Goal: Information Seeking & Learning: Learn about a topic

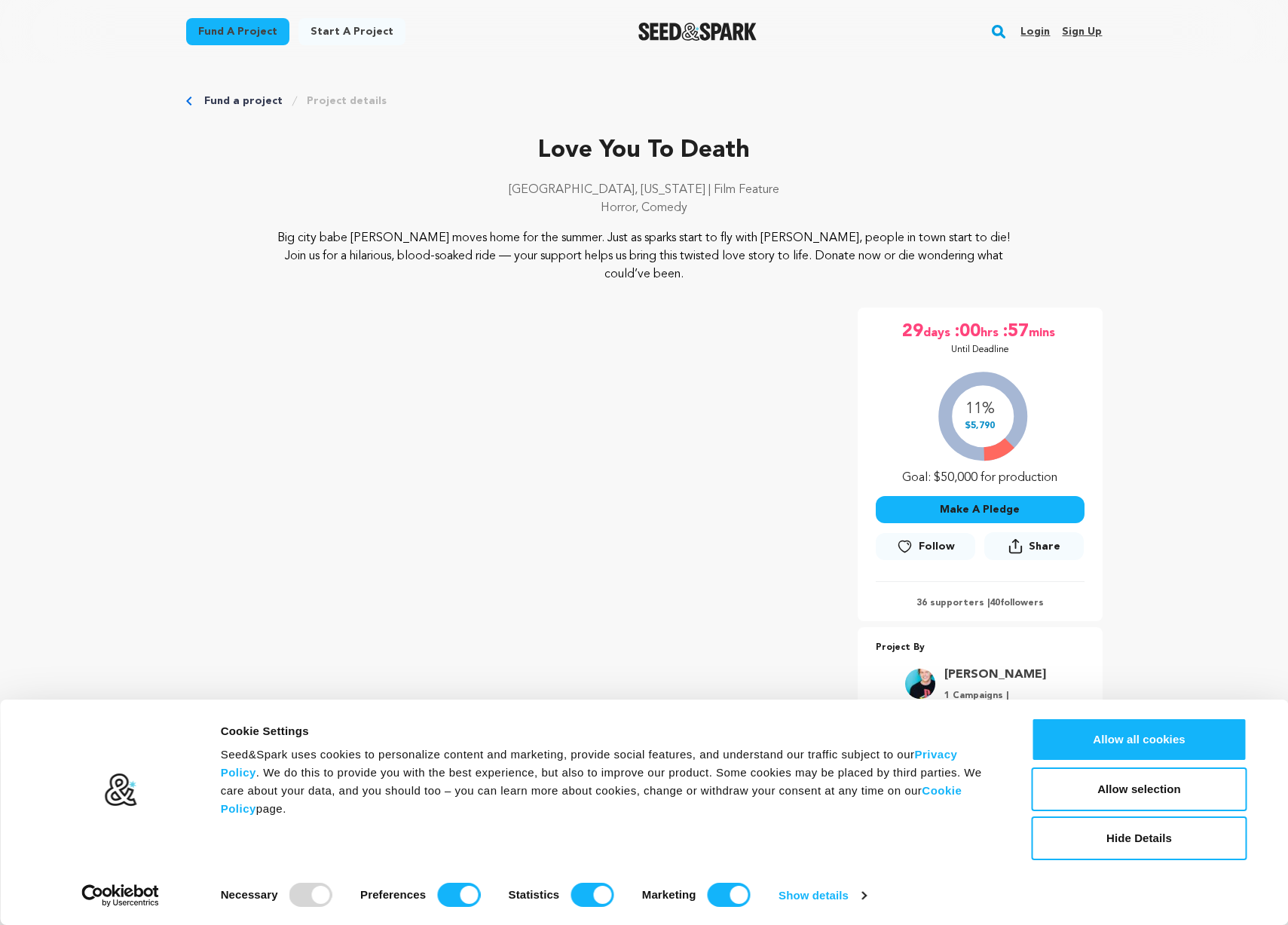
scroll to position [346, 0]
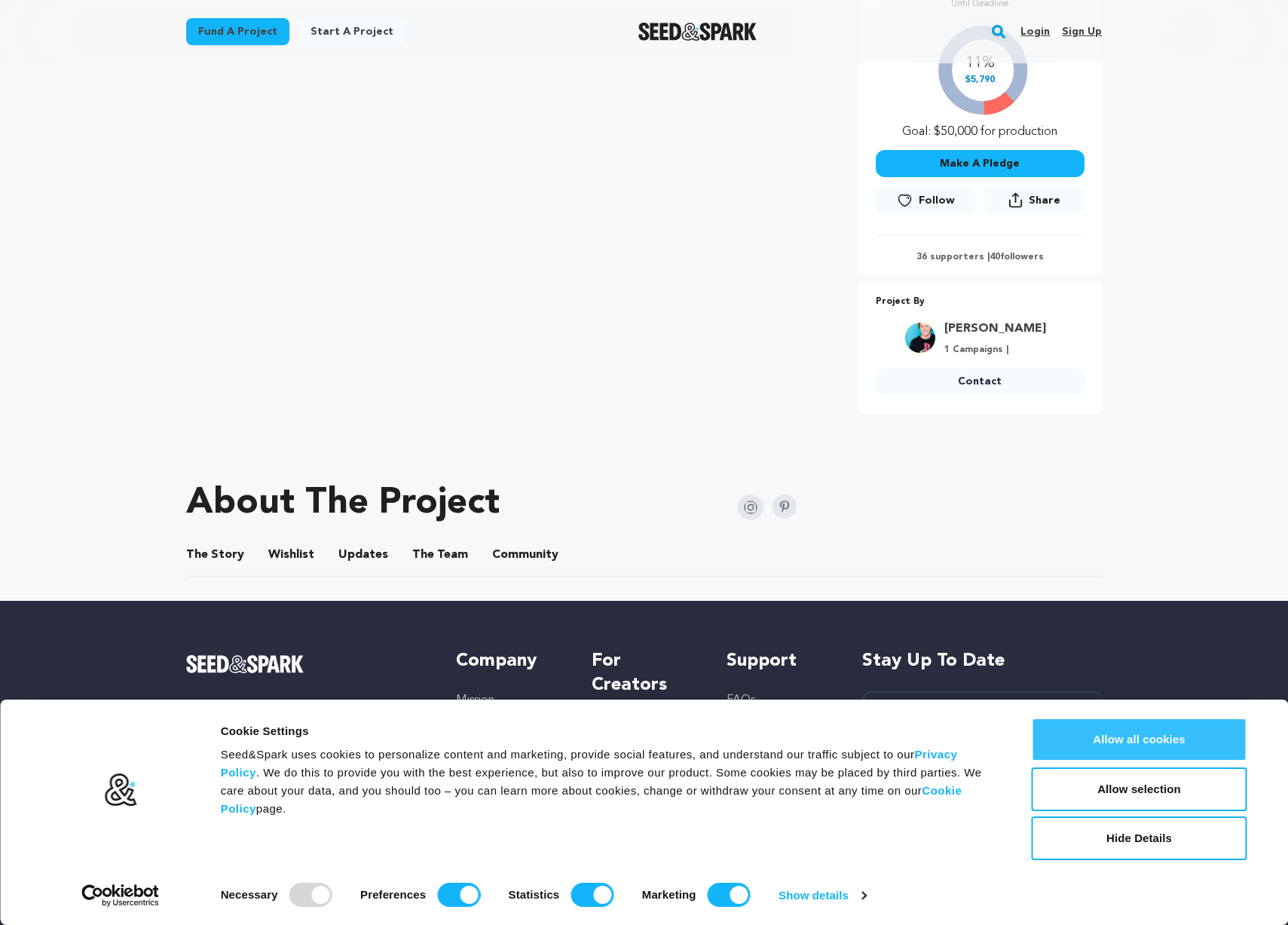
click at [1138, 735] on button "Allow all cookies" at bounding box center [1140, 739] width 216 height 44
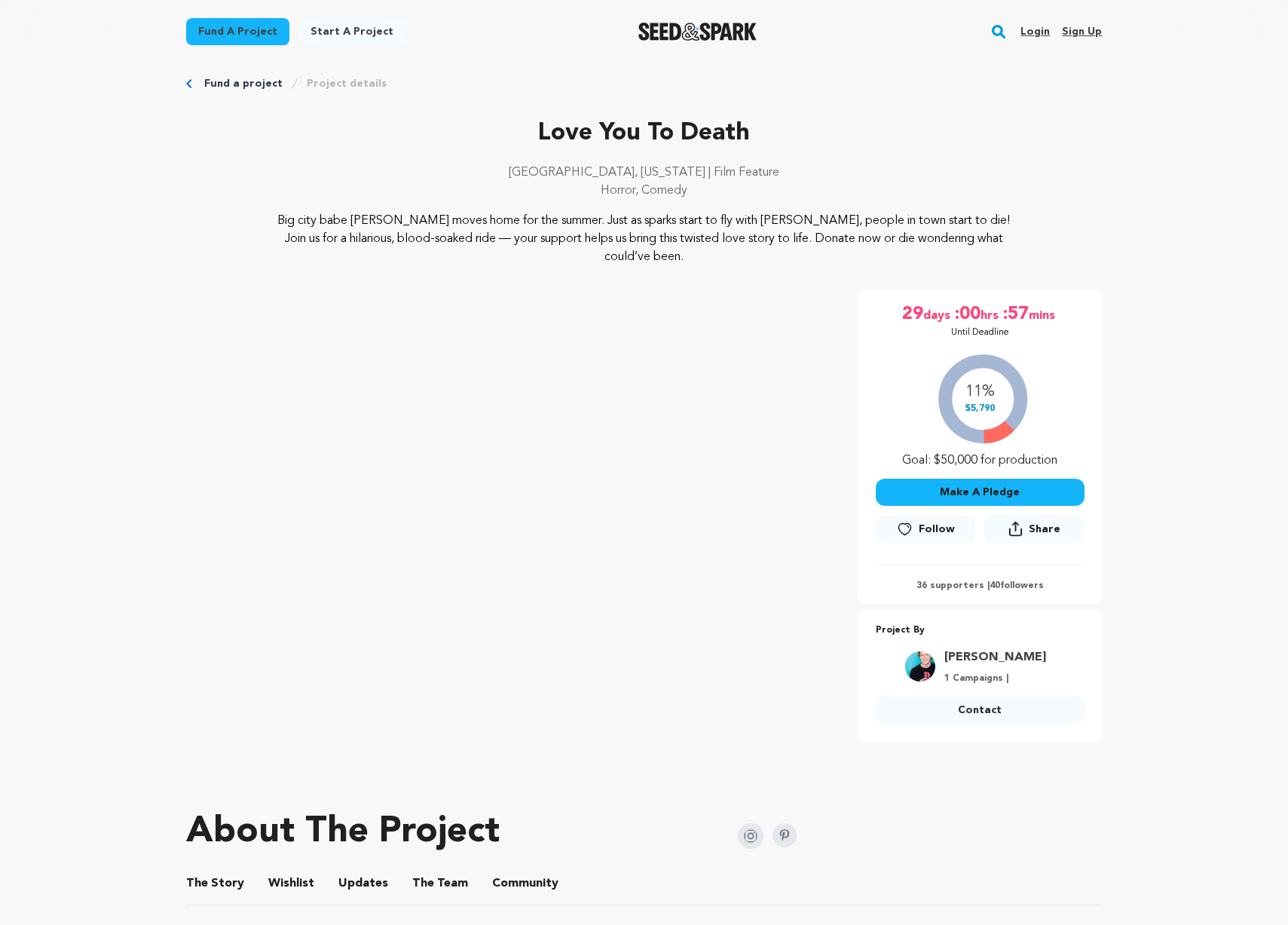
scroll to position [0, 0]
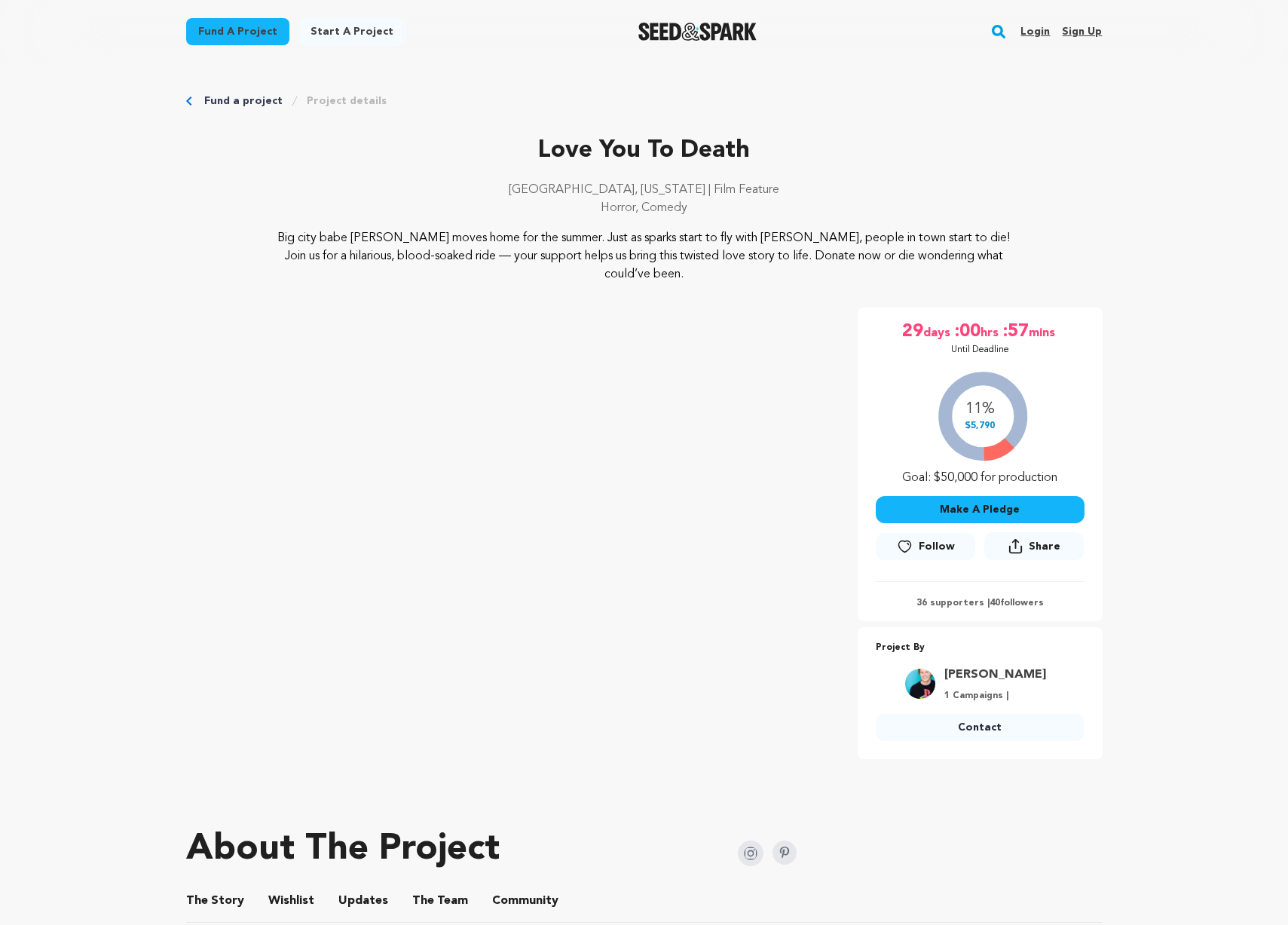
click at [997, 428] on div "11% $5,790 Goal: $50,000 for production" at bounding box center [980, 424] width 209 height 125
click at [929, 544] on span "Follow" at bounding box center [937, 547] width 36 height 15
click at [964, 405] on div "11% $5,790 Goal: $50,000 for production" at bounding box center [980, 424] width 209 height 125
click at [986, 328] on span "hrs" at bounding box center [991, 331] width 21 height 24
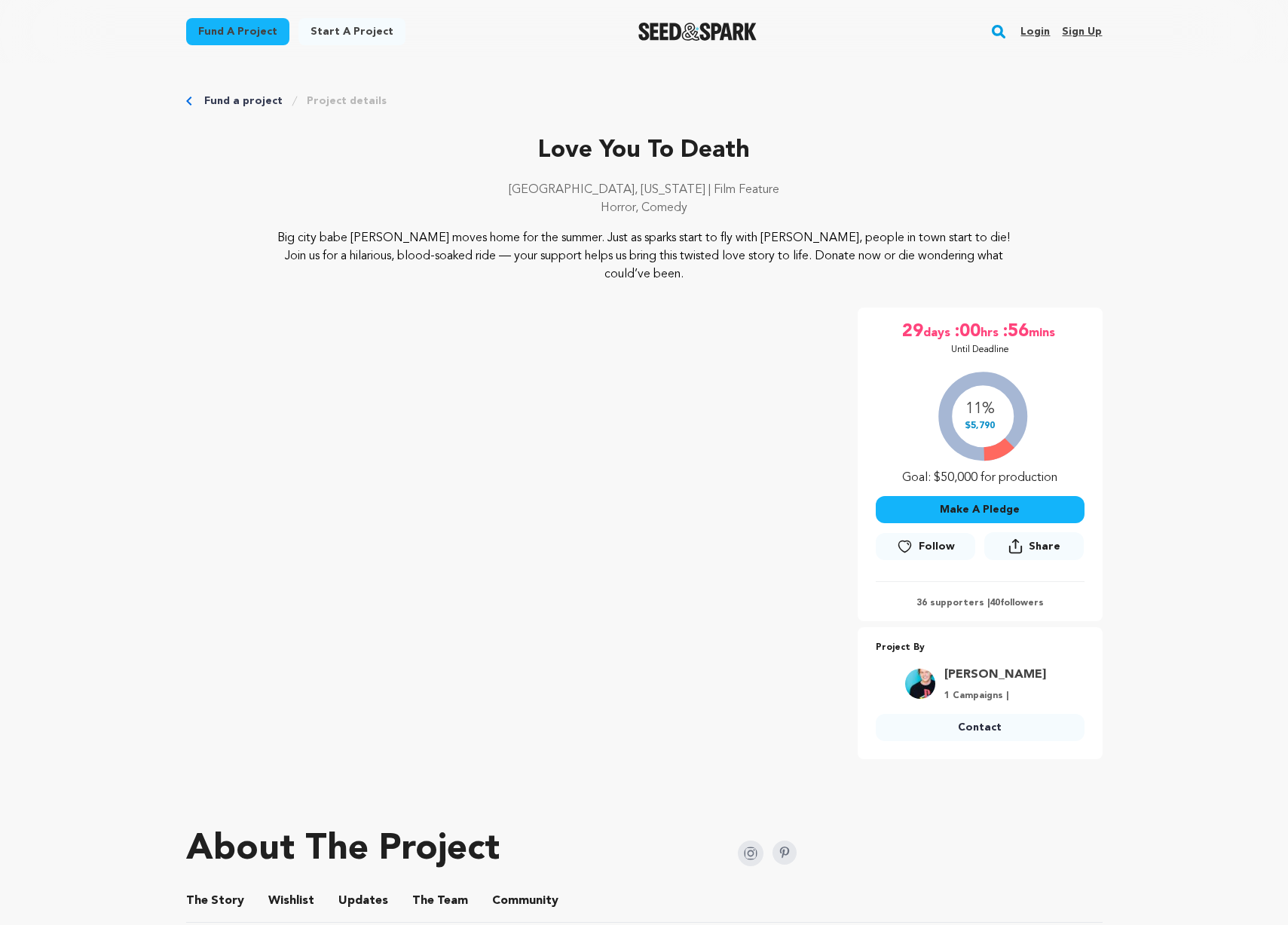
click at [984, 338] on span "hrs" at bounding box center [991, 331] width 21 height 24
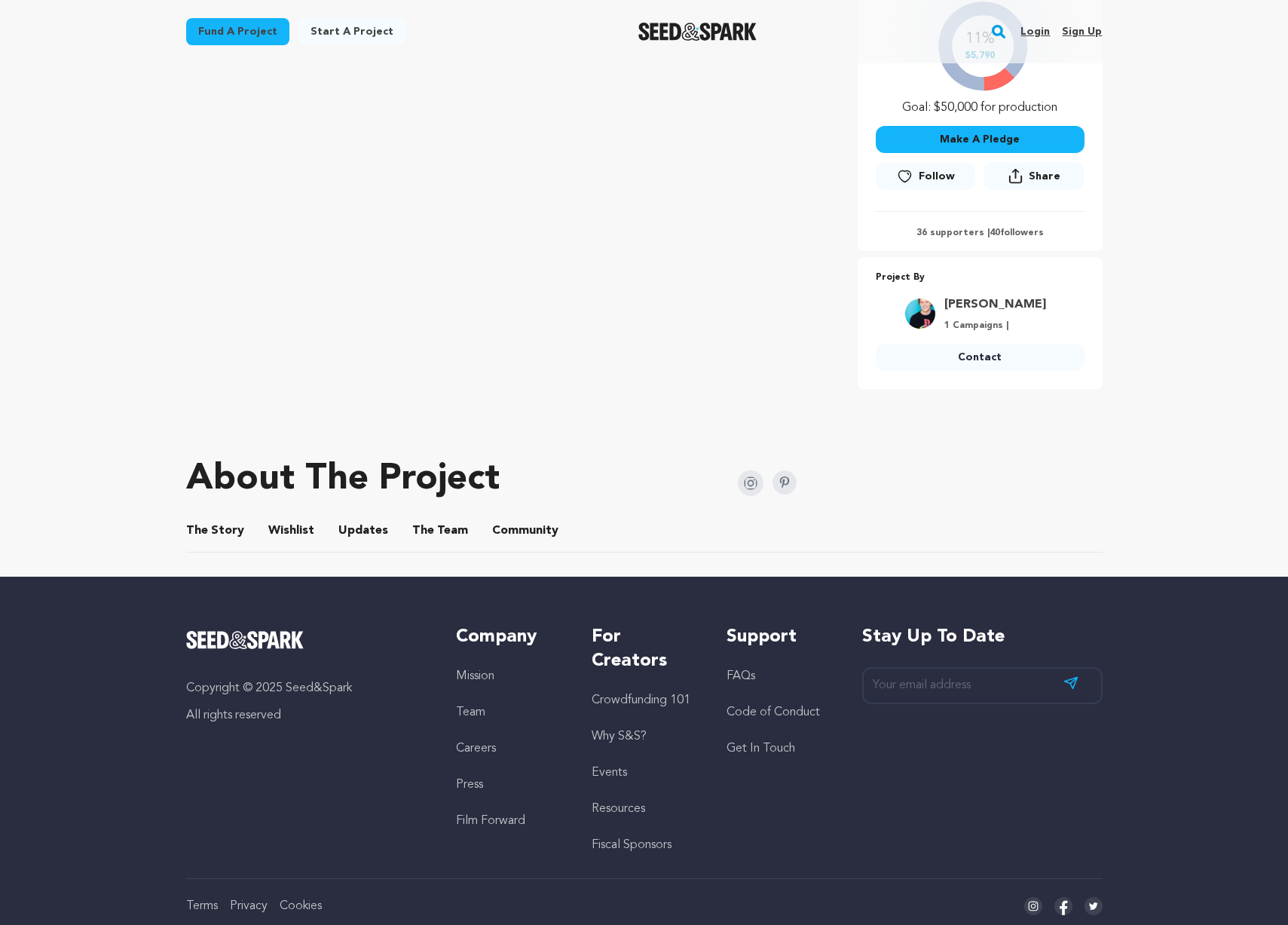
scroll to position [409, 0]
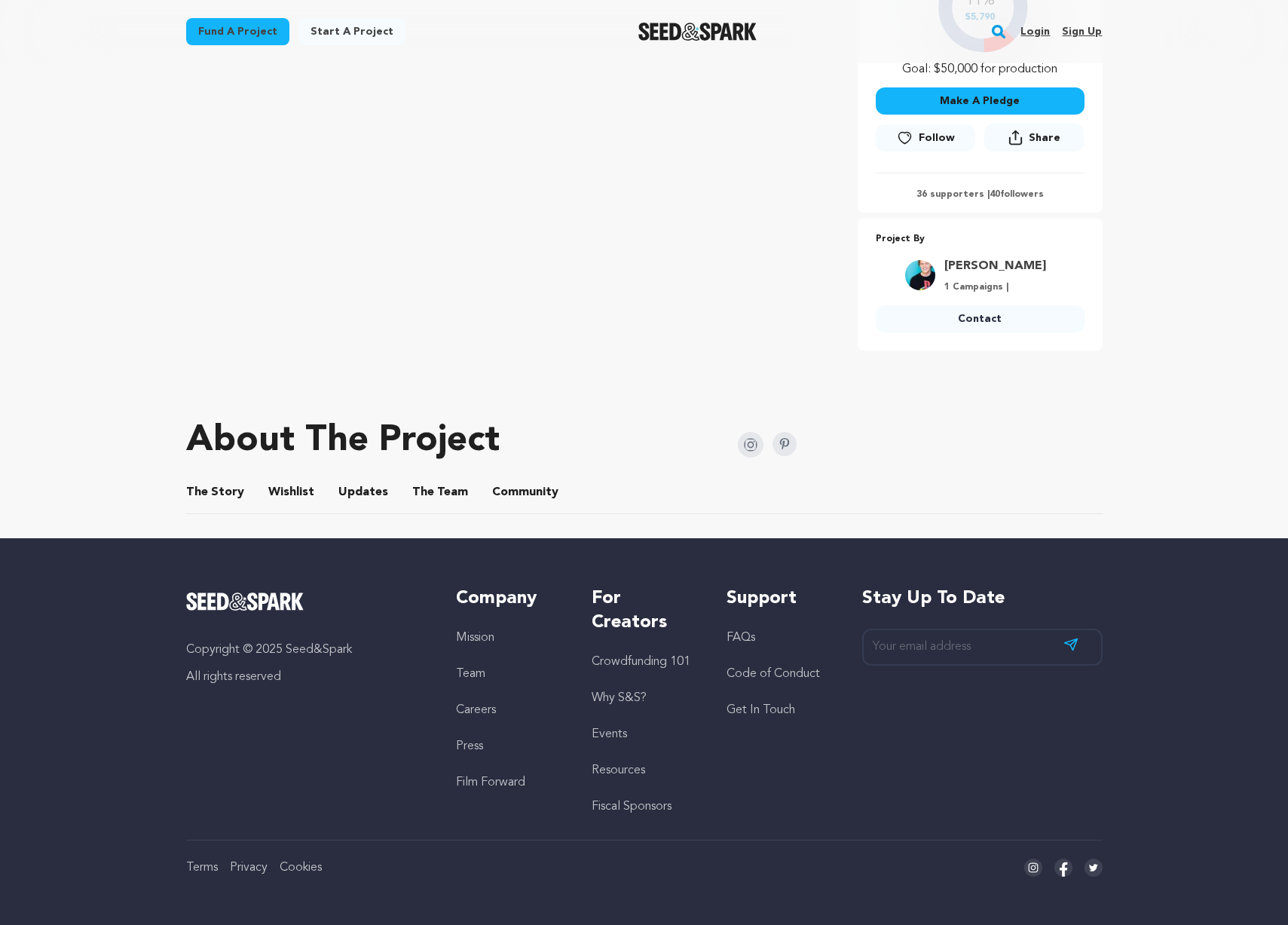
click at [353, 493] on button "Updates" at bounding box center [363, 495] width 36 height 36
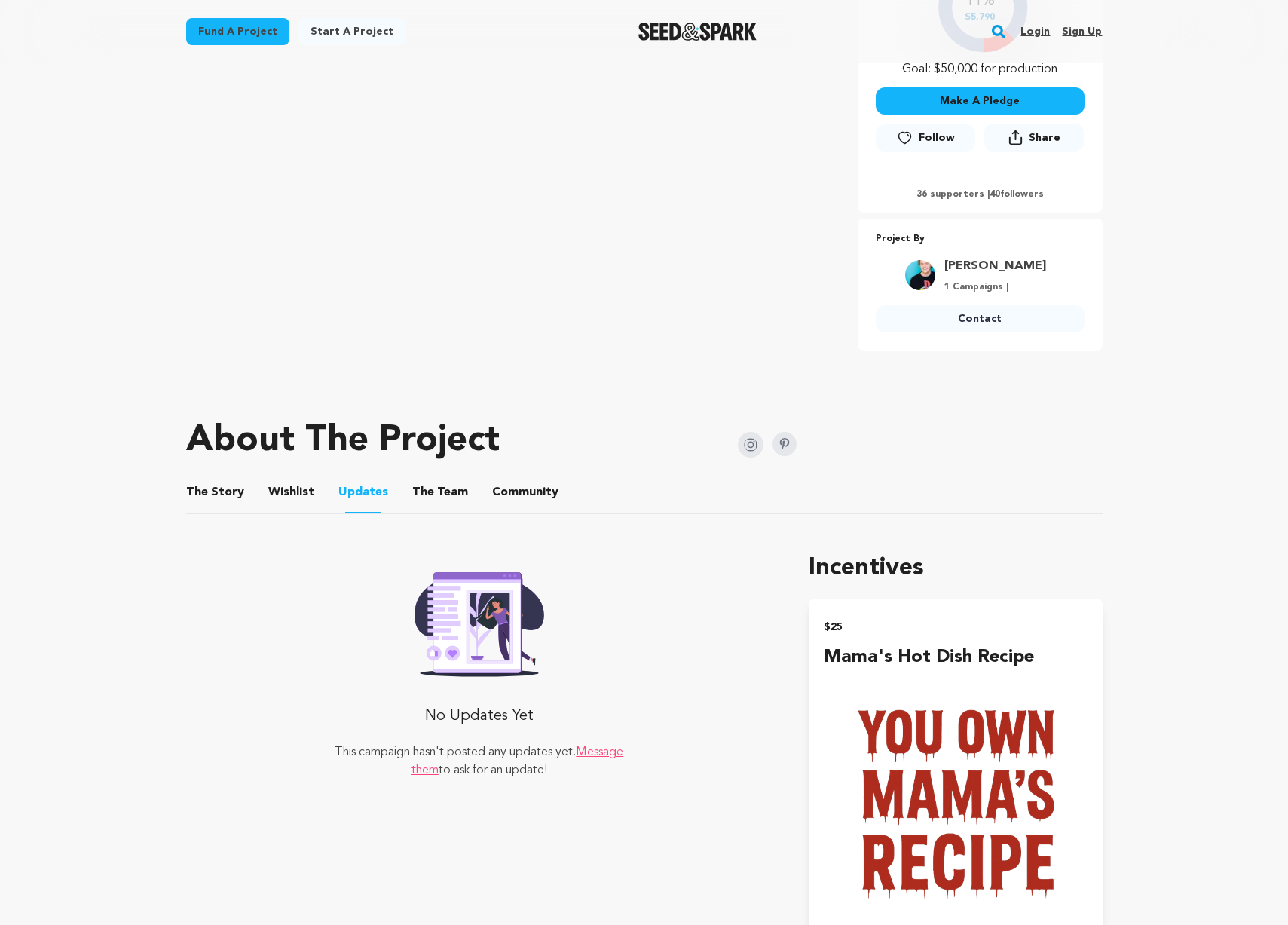
click at [279, 492] on button "Wishlist" at bounding box center [291, 495] width 36 height 36
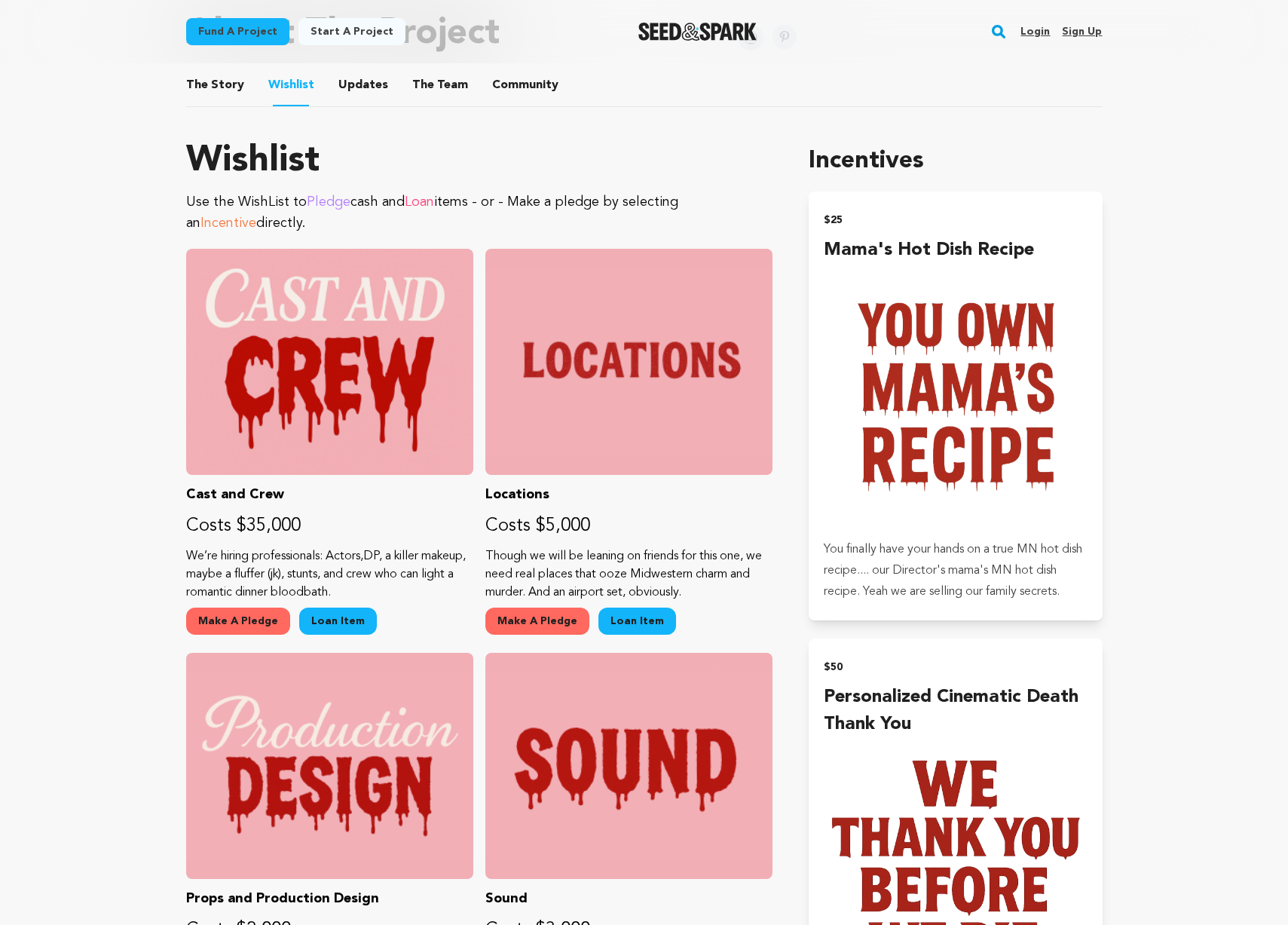
scroll to position [675, 0]
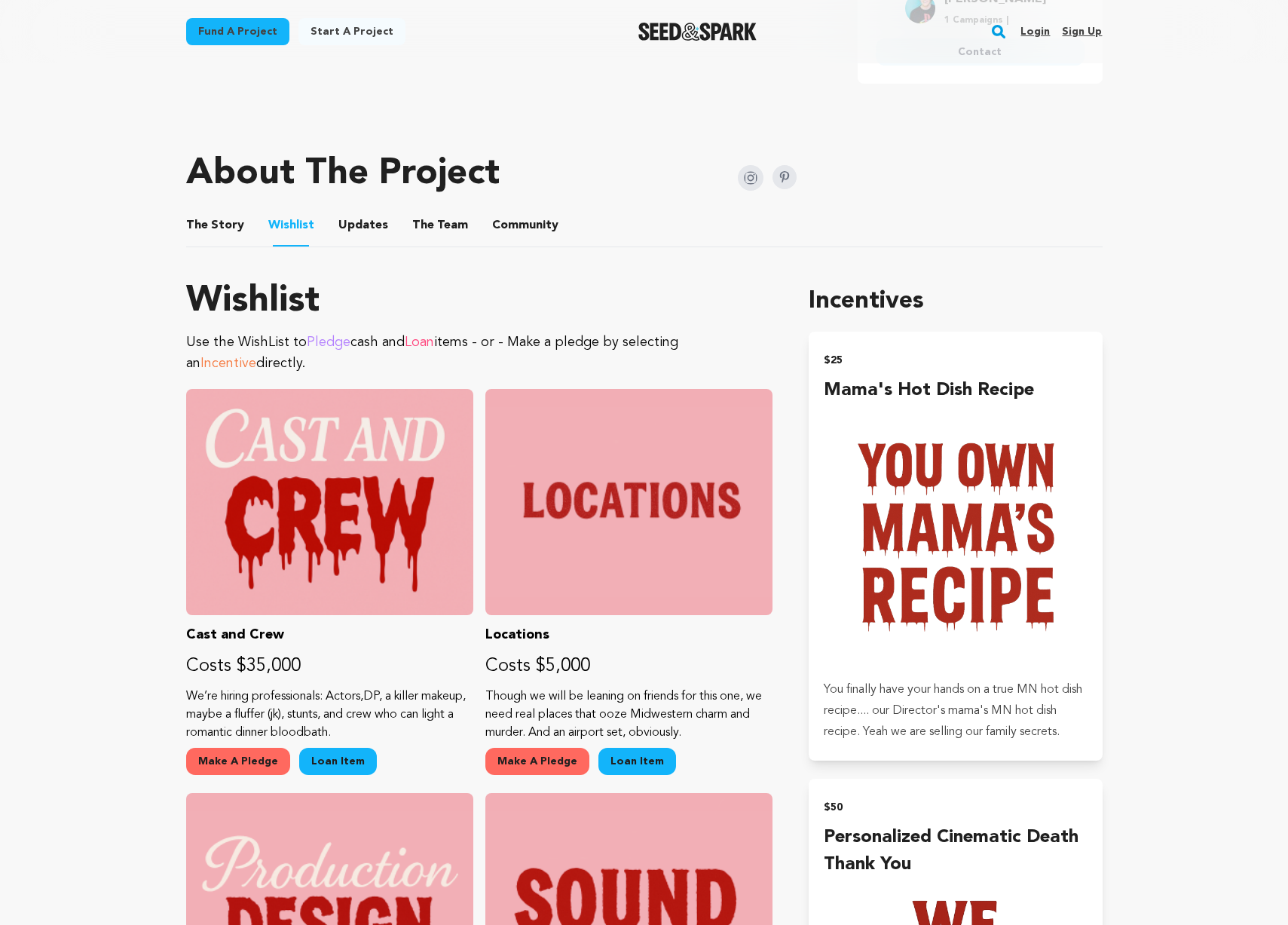
click at [445, 227] on button "The Team" at bounding box center [440, 229] width 36 height 36
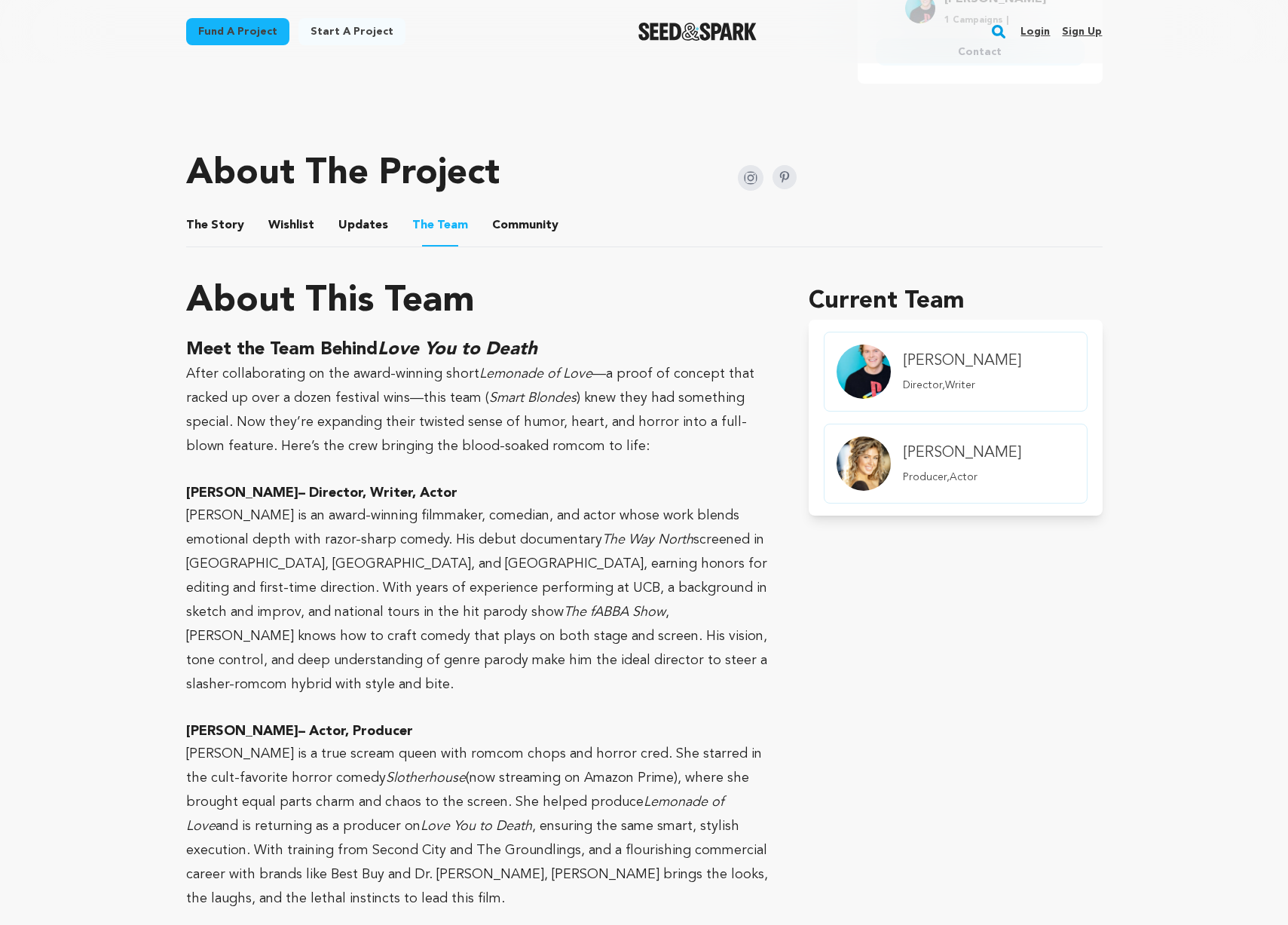
click at [527, 228] on button "Community" at bounding box center [525, 229] width 36 height 36
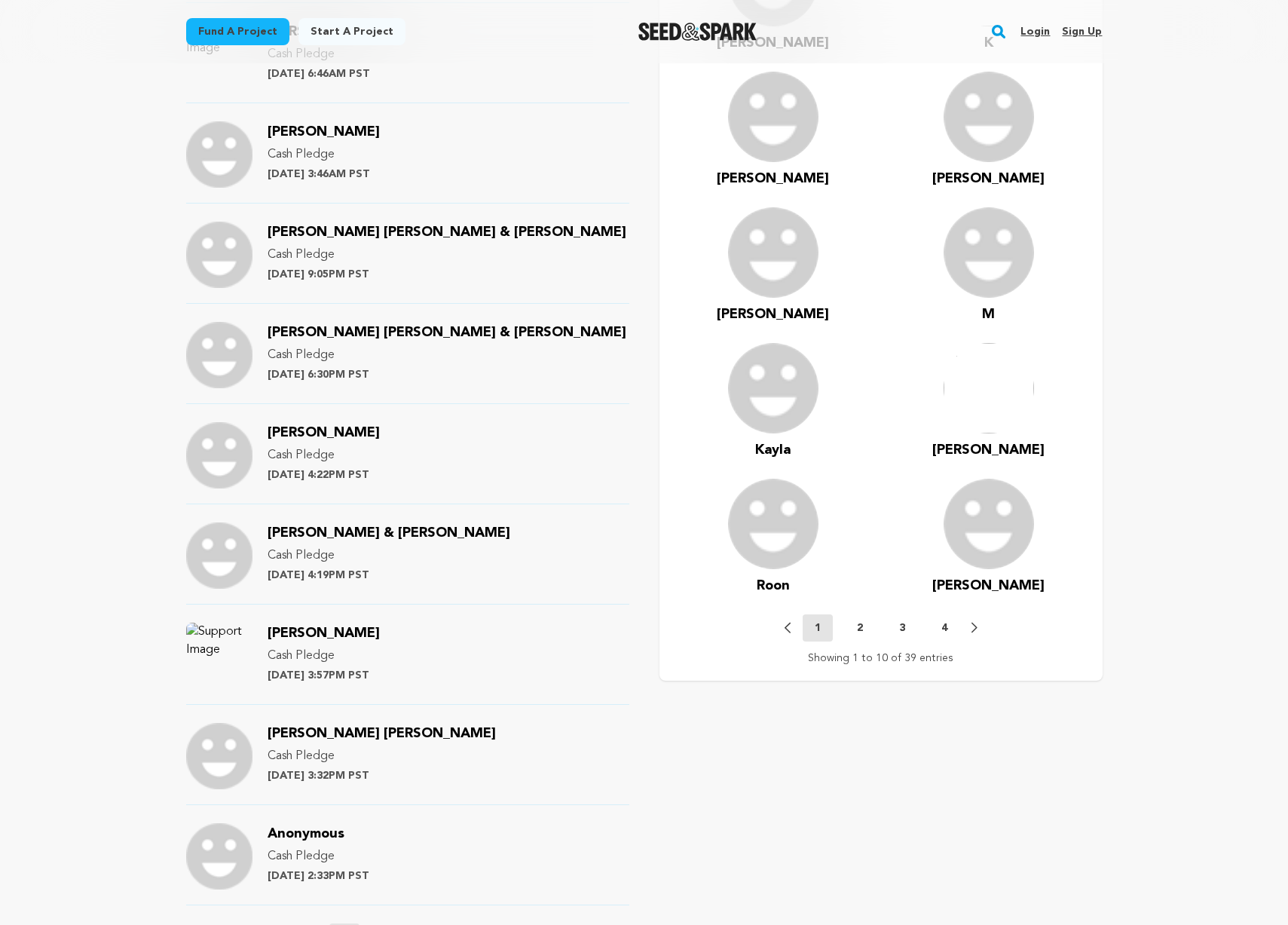
scroll to position [1565, 0]
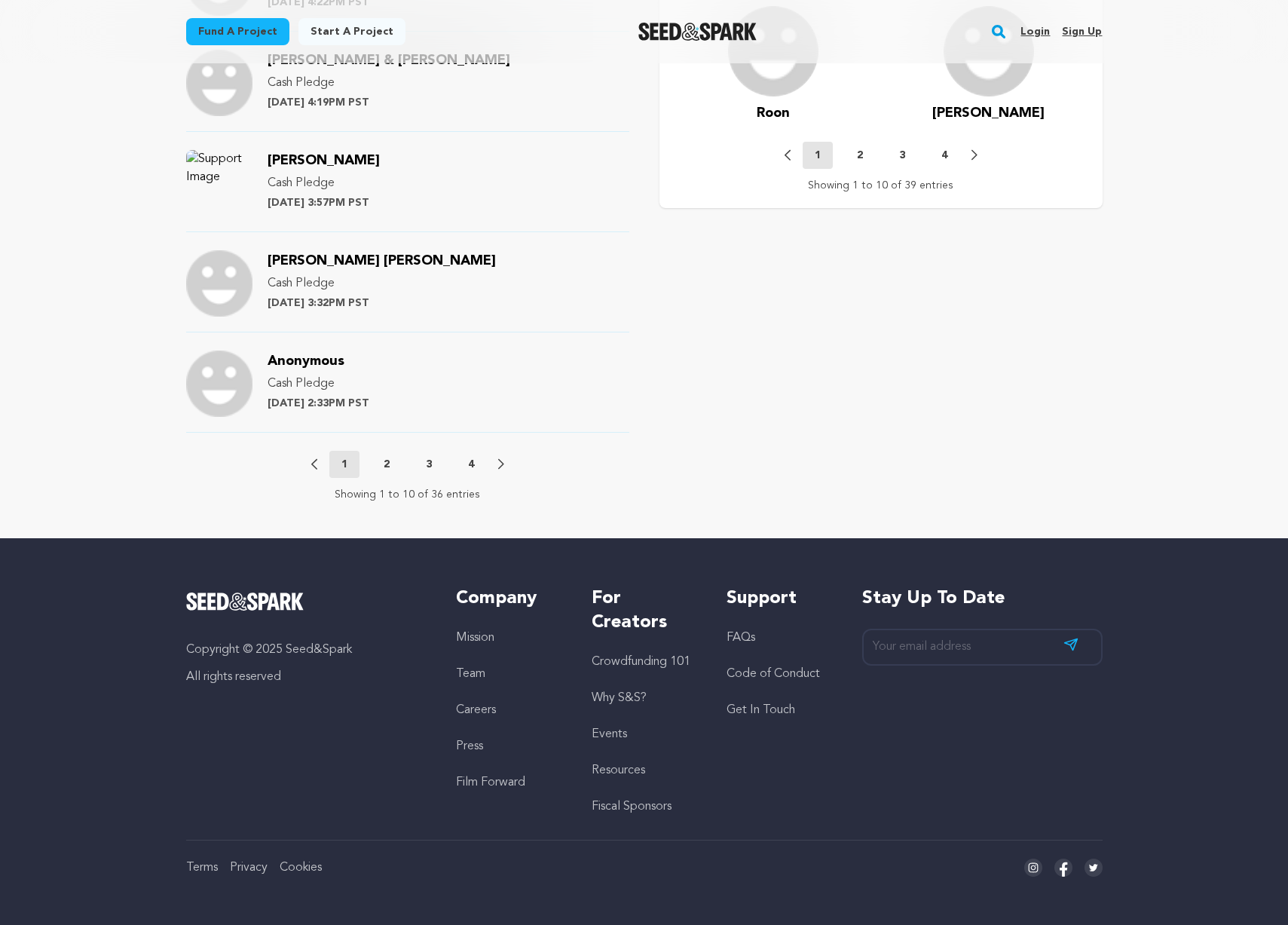
click at [384, 459] on p "2" at bounding box center [387, 464] width 6 height 15
click at [406, 461] on div "Previous 1 2 3 4 Next" at bounding box center [408, 464] width 193 height 27
click at [428, 461] on p "3" at bounding box center [429, 464] width 6 height 15
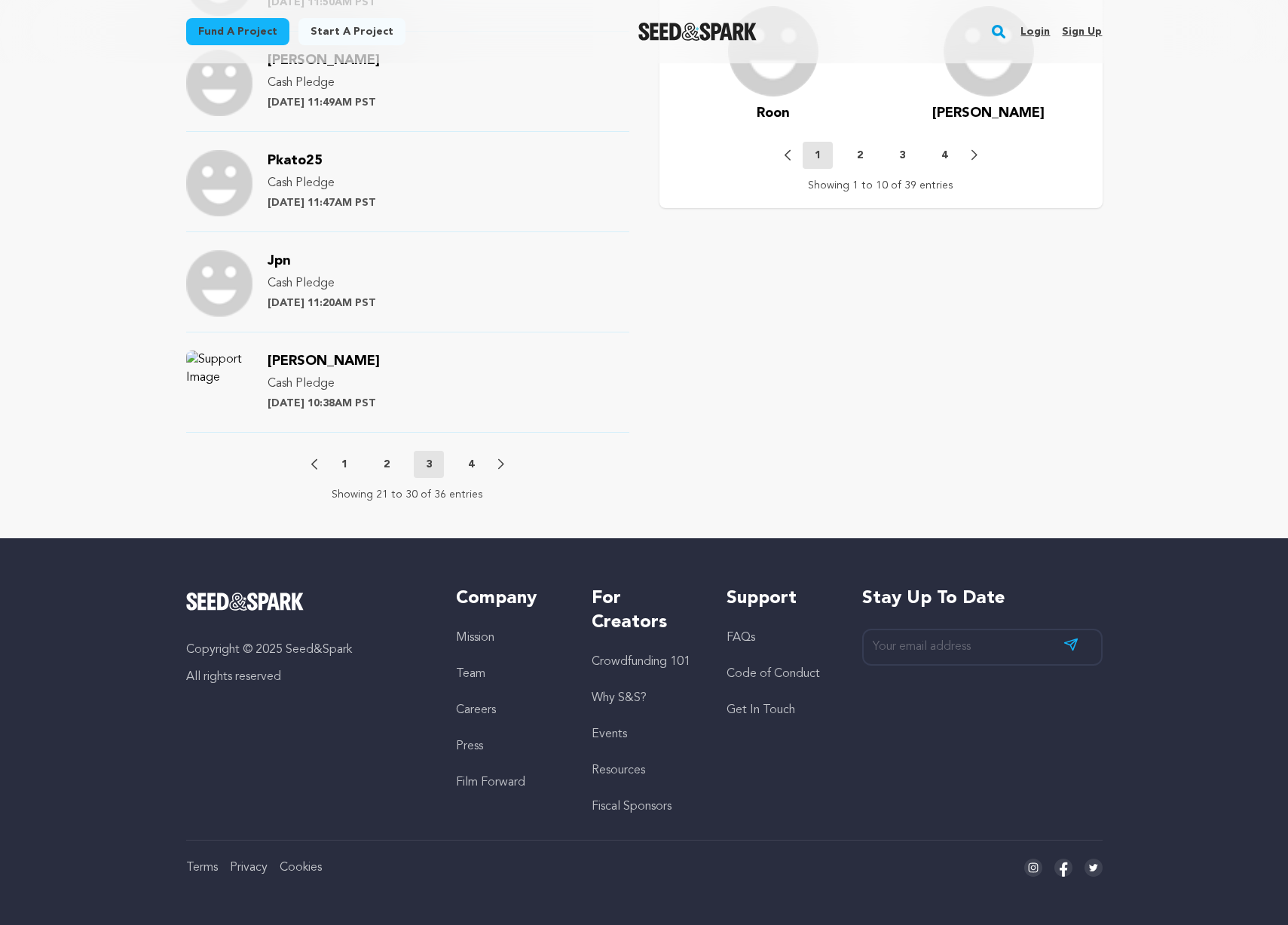
click at [472, 461] on p "4" at bounding box center [471, 464] width 6 height 15
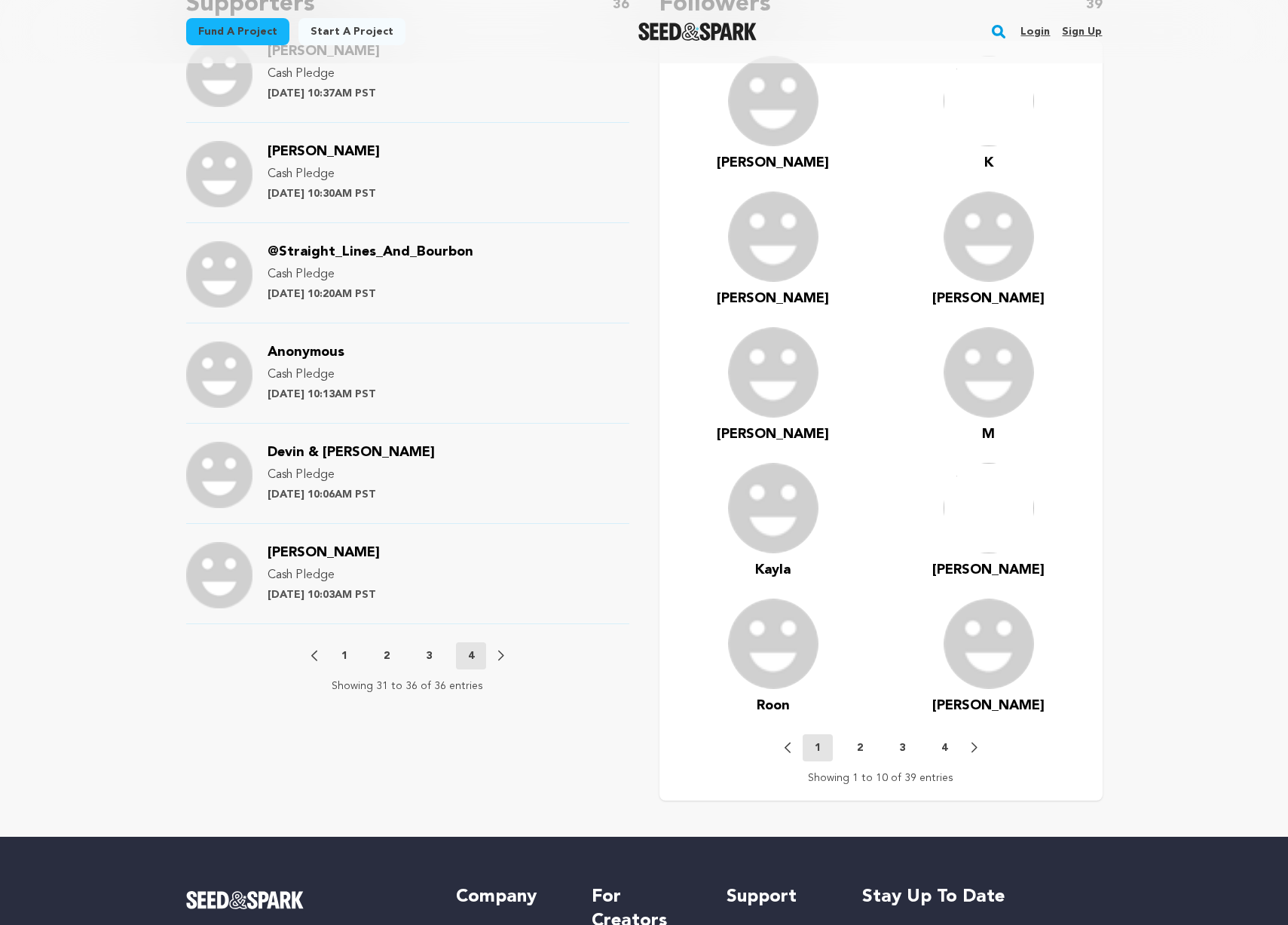
scroll to position [789, 0]
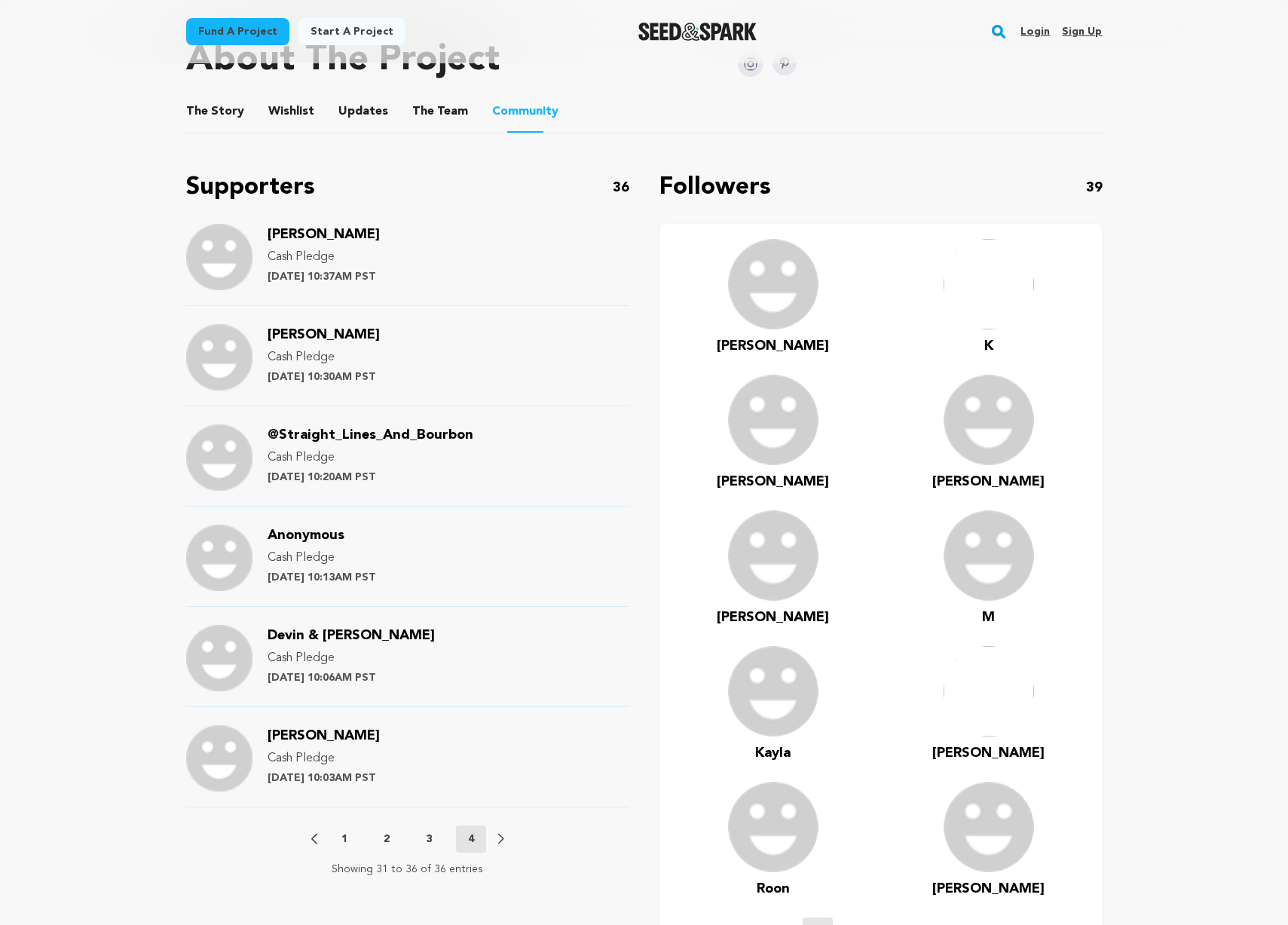
click at [442, 834] on button "3" at bounding box center [429, 839] width 30 height 15
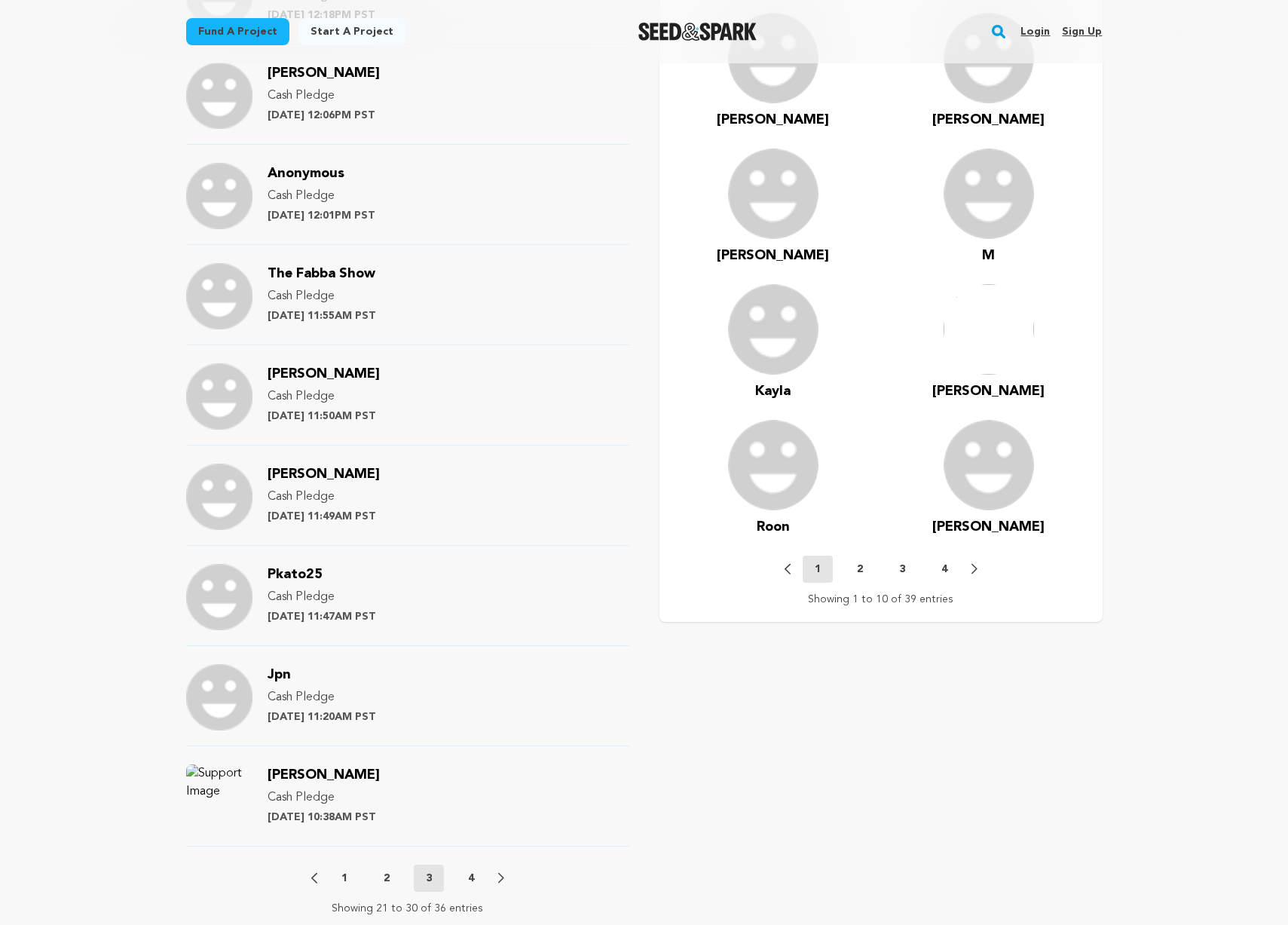
scroll to position [1565, 0]
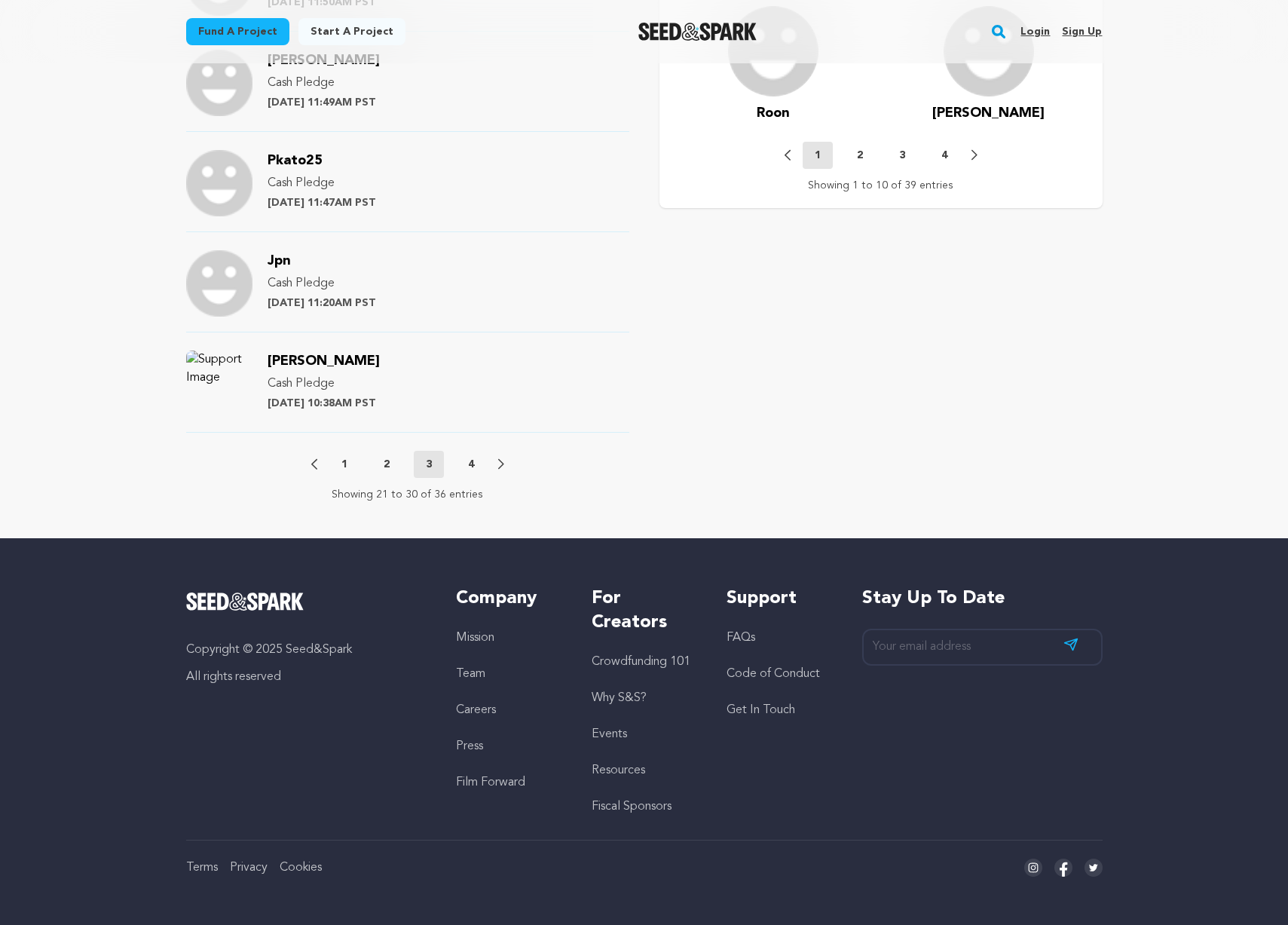
click at [385, 461] on p "2" at bounding box center [387, 464] width 6 height 15
click at [356, 466] on button "1" at bounding box center [344, 464] width 30 height 15
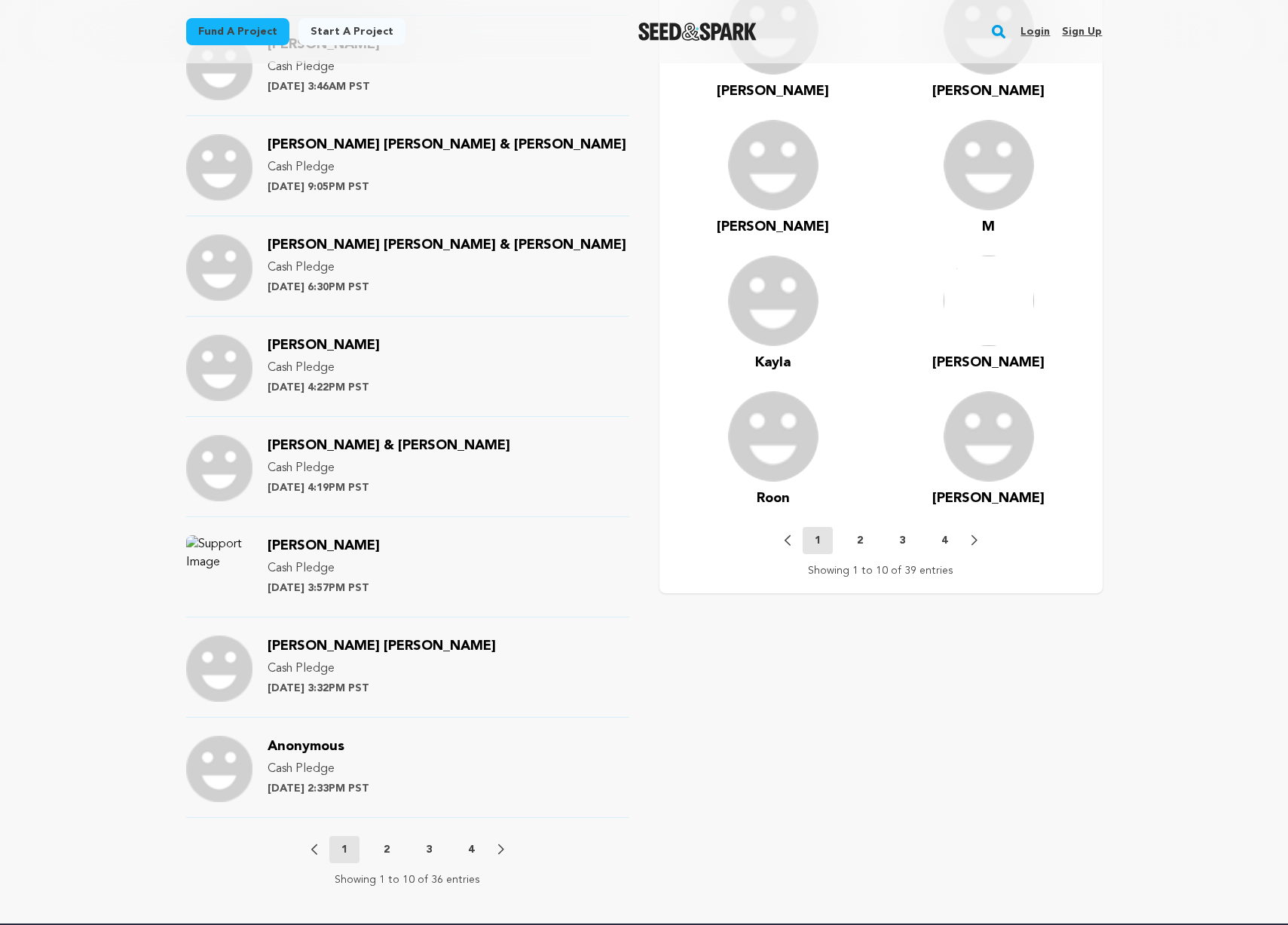
click at [356, 466] on p "Cash Pledge" at bounding box center [388, 468] width 242 height 18
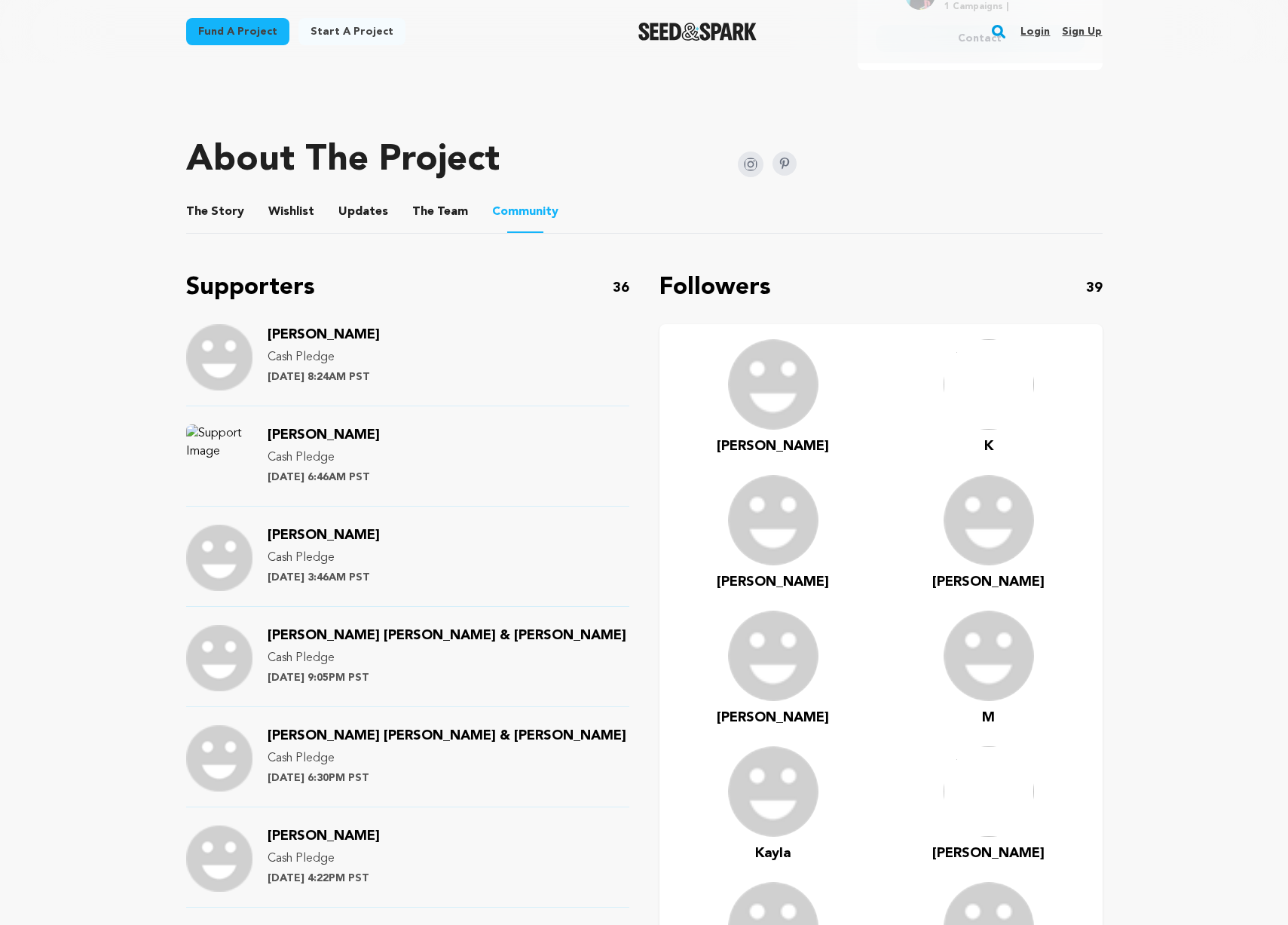
scroll to position [662, 0]
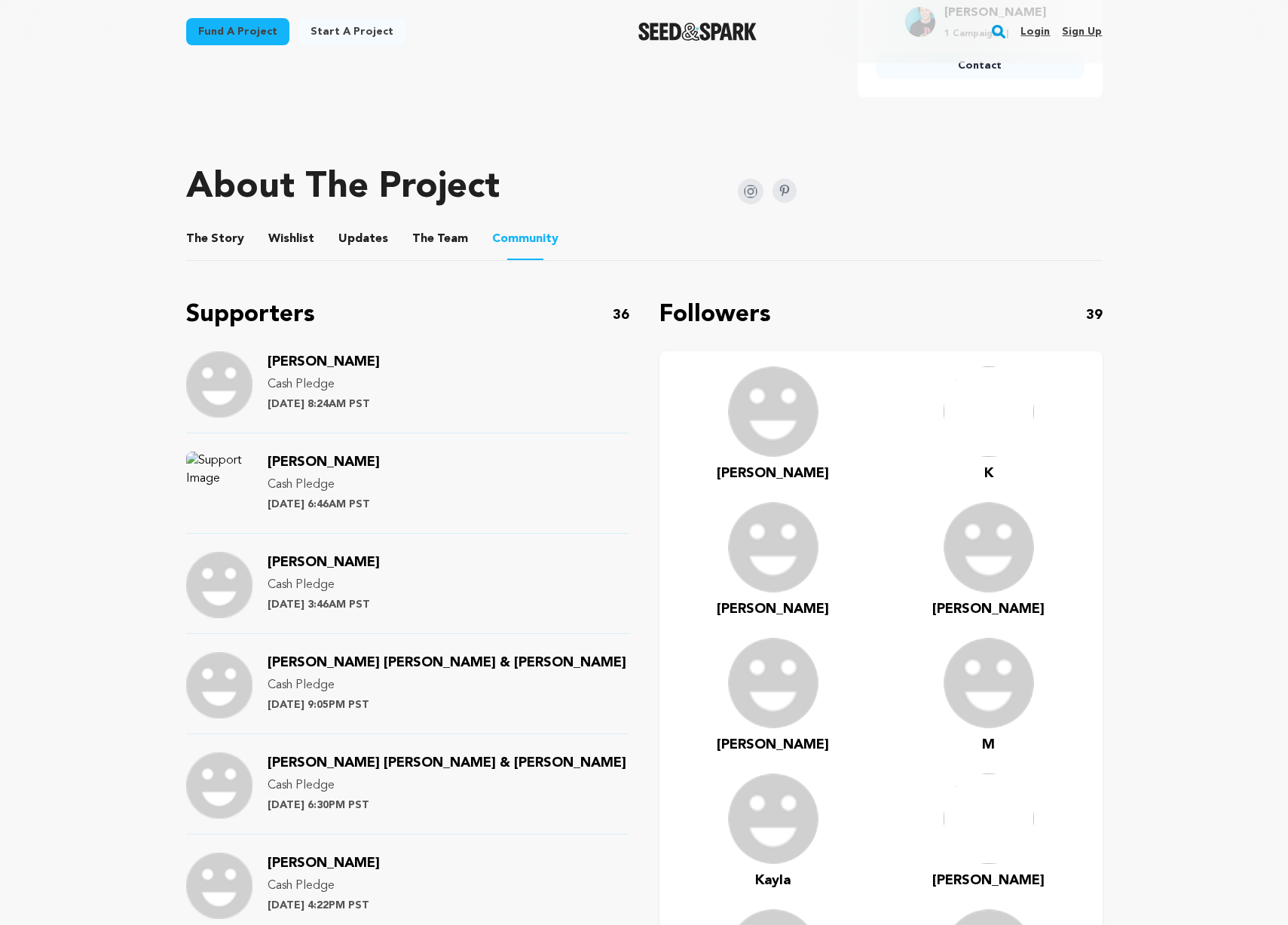
click at [233, 378] on img at bounding box center [220, 384] width 66 height 66
click at [308, 363] on span "[PERSON_NAME]" at bounding box center [323, 362] width 112 height 14
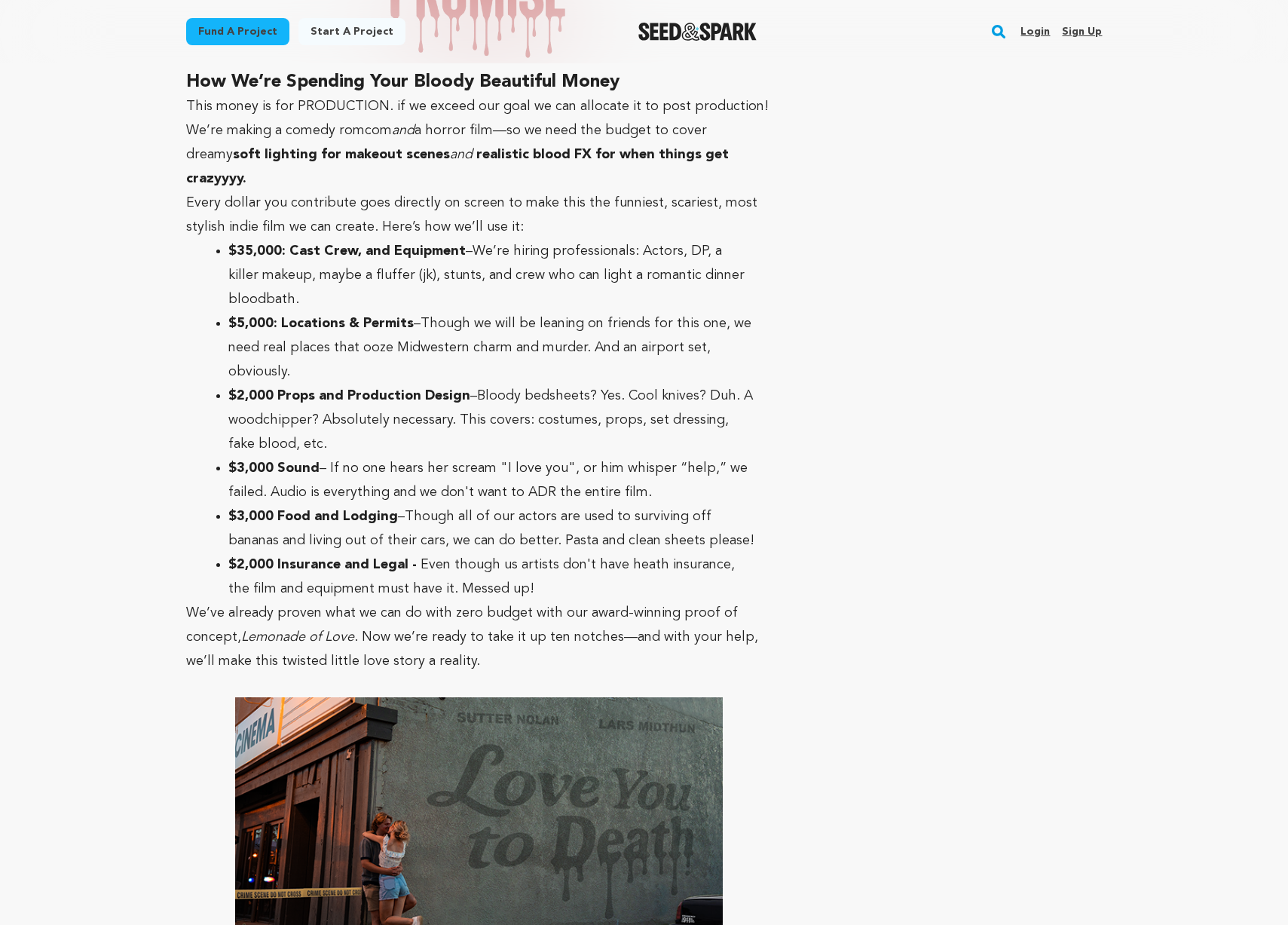
scroll to position [6297, 0]
